Goal: Task Accomplishment & Management: Manage account settings

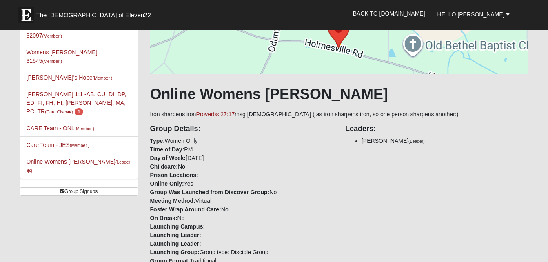
scroll to position [55, 0]
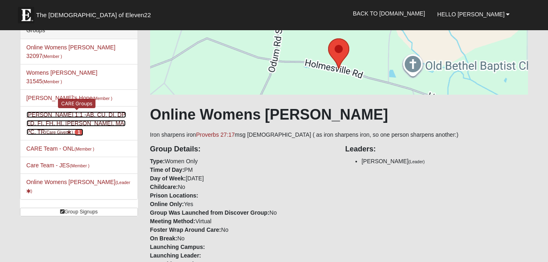
click at [47, 111] on link "[PERSON_NAME] 1:1 -AB, CU, DI, DP, ED, FI, FH, HI, LI, MA, PC, TR (Care Giver )…" at bounding box center [77, 123] width 100 height 24
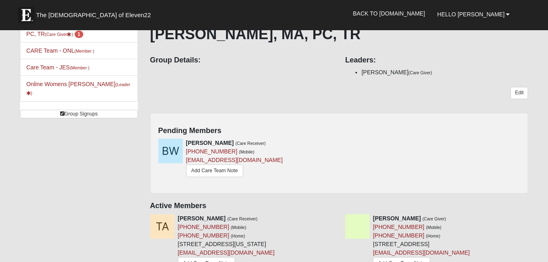
scroll to position [159, 0]
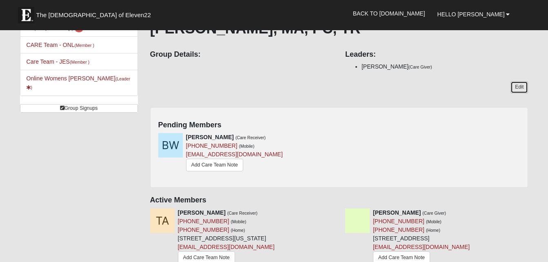
click at [517, 85] on link "Edit" at bounding box center [520, 87] width 18 height 12
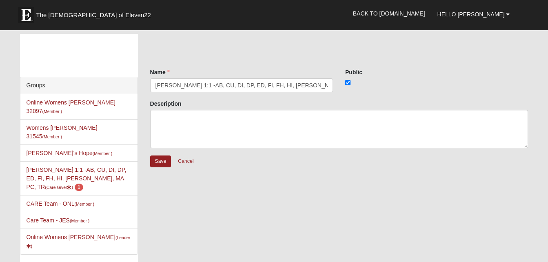
click at [109, 161] on li "[PERSON_NAME] 1:1 -AB, CU, DI, DP, ED, FI, FH, HI, LI, MA, PC, TR (Care Giver )…" at bounding box center [78, 178] width 117 height 34
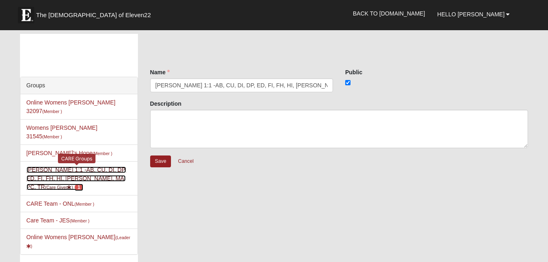
click at [30, 167] on link "[PERSON_NAME] 1:1 -AB, CU, DI, DP, ED, FI, FH, HI, LI, MA, PC, TR (Care Giver )…" at bounding box center [77, 179] width 100 height 24
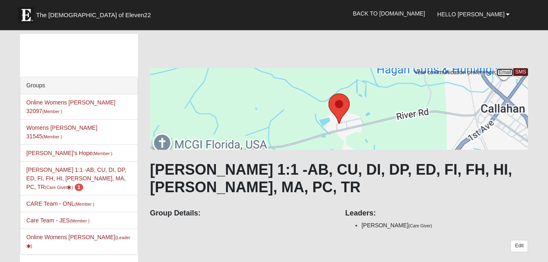
click at [506, 74] on link "Email" at bounding box center [506, 72] width 18 height 9
click at [526, 71] on link "SMS" at bounding box center [521, 72] width 16 height 9
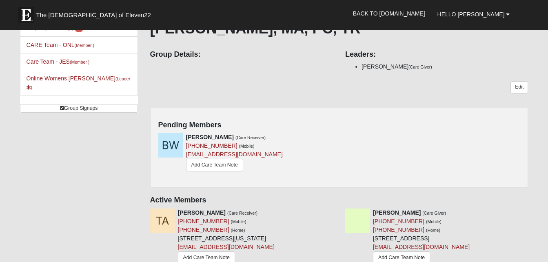
scroll to position [161, 0]
